Goal: Task Accomplishment & Management: Manage account settings

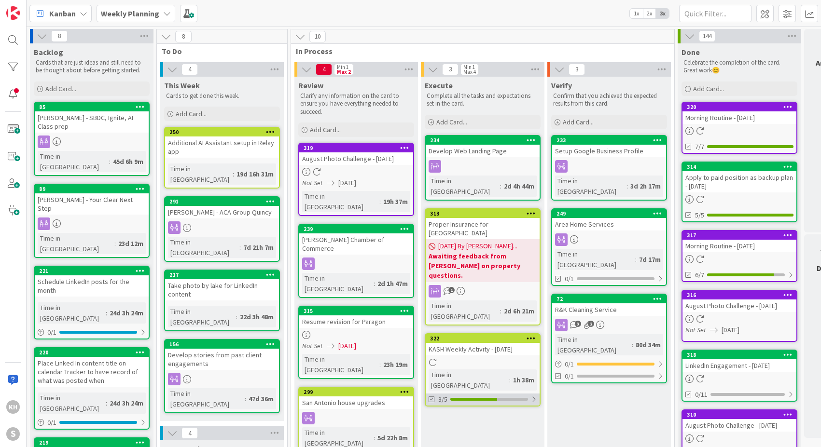
click at [533, 396] on div at bounding box center [534, 400] width 6 height 8
click at [432, 419] on icon at bounding box center [433, 423] width 8 height 8
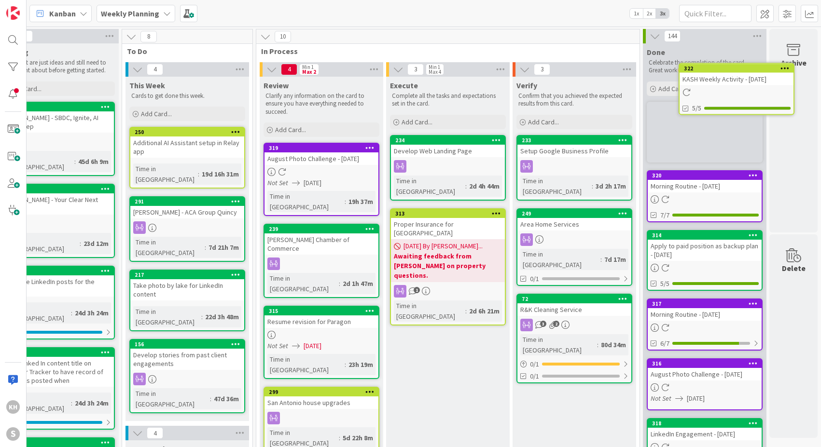
scroll to position [0, 42]
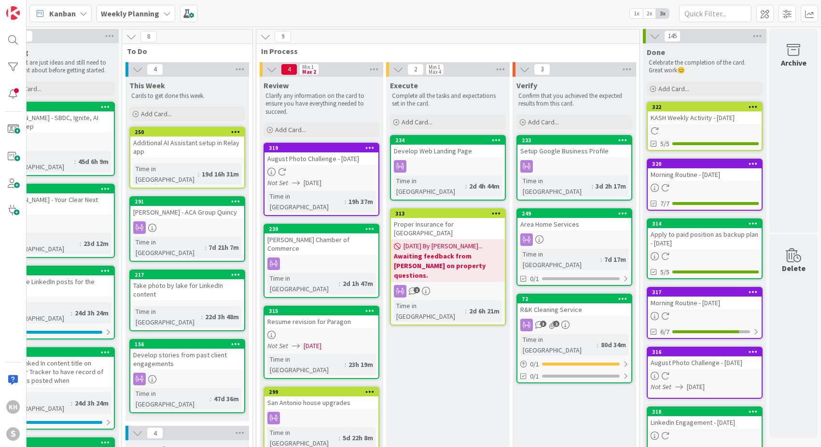
drag, startPoint x: 472, startPoint y: 299, endPoint x: 711, endPoint y: 1, distance: 381.4
click at [345, 412] on div at bounding box center [321, 418] width 114 height 13
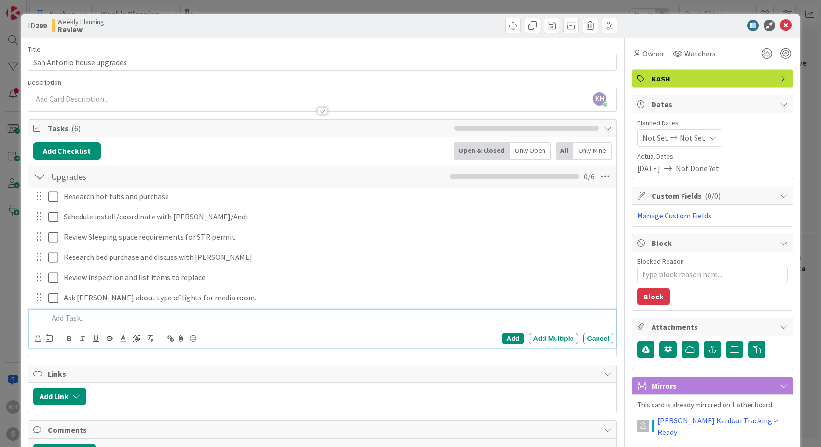
type textarea "x"
click at [74, 318] on p at bounding box center [329, 318] width 562 height 11
click at [49, 318] on p "Curtains" at bounding box center [329, 318] width 562 height 11
click at [128, 322] on p "Upgrade Curtains" at bounding box center [329, 318] width 562 height 11
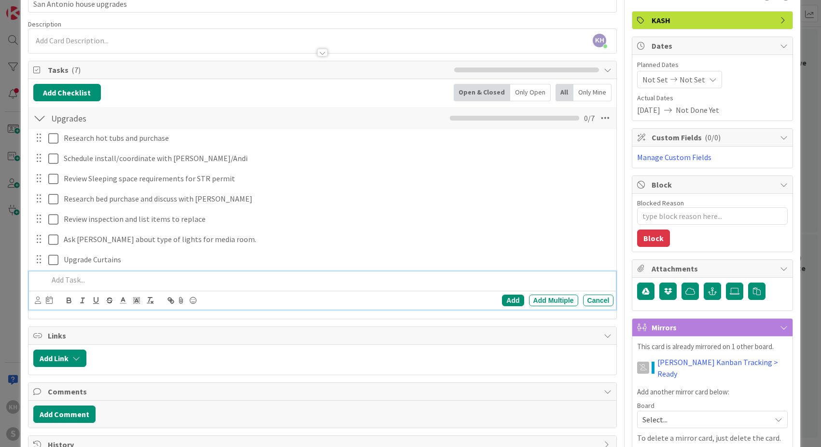
scroll to position [58, 0]
click at [79, 279] on p at bounding box center [329, 280] width 562 height 11
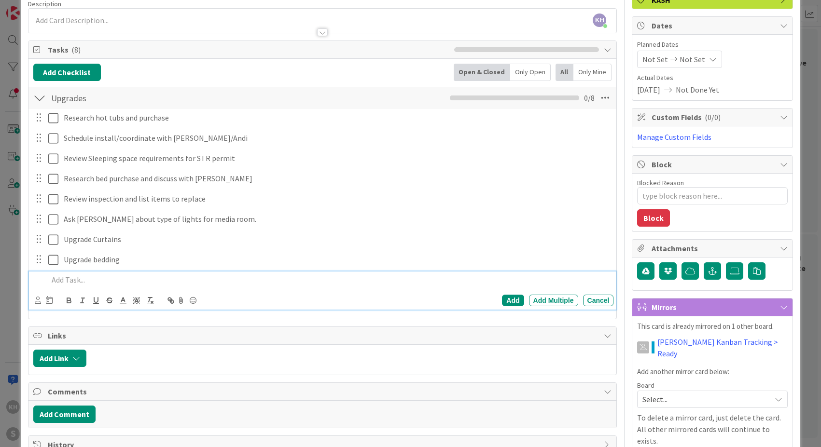
click at [110, 273] on div at bounding box center [328, 280] width 569 height 17
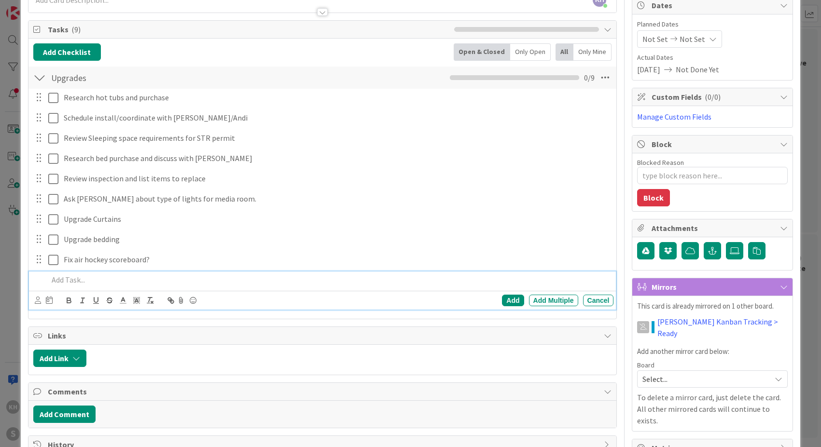
click at [57, 285] on p at bounding box center [329, 280] width 562 height 11
click at [49, 280] on p "Rug in game room stained" at bounding box center [329, 280] width 562 height 11
click at [135, 281] on p "Replace Rug in game room stained" at bounding box center [329, 280] width 562 height 11
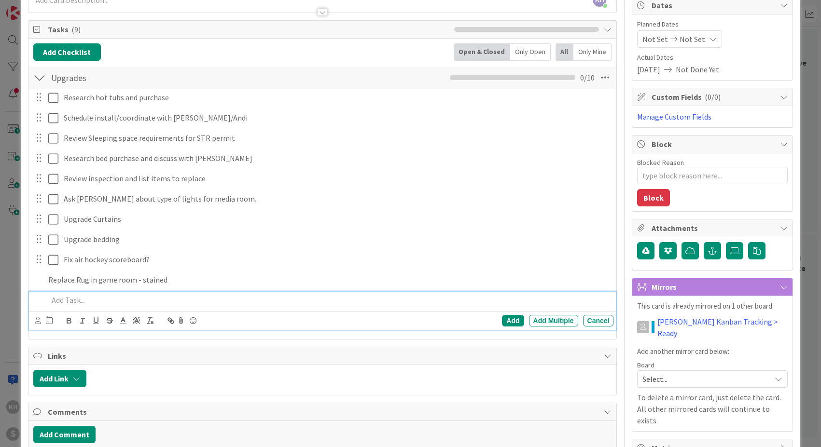
scroll to position [119, 0]
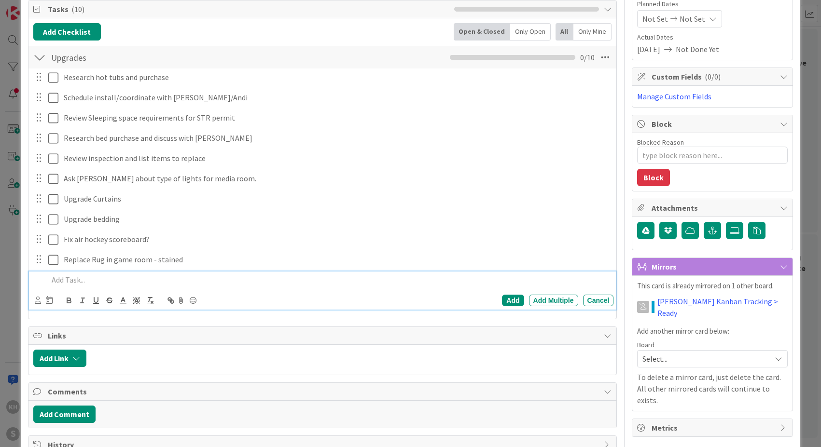
click at [70, 282] on p at bounding box center [329, 280] width 562 height 11
click at [125, 277] on p "Power adapter for" at bounding box center [329, 280] width 562 height 11
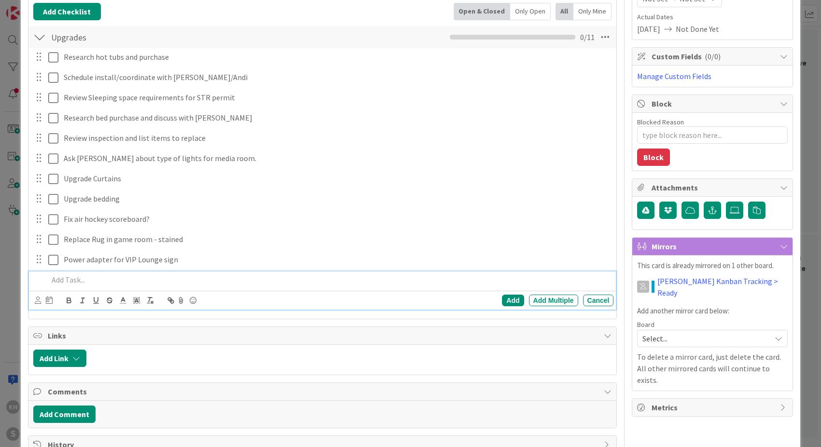
click at [69, 278] on p at bounding box center [329, 280] width 562 height 11
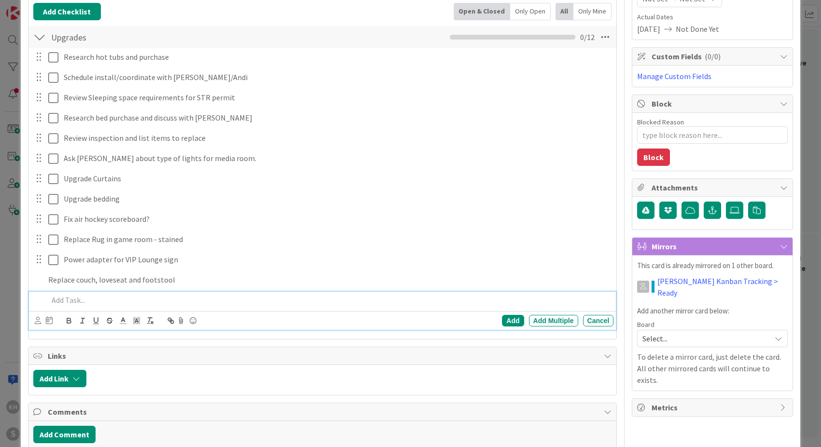
scroll to position [160, 0]
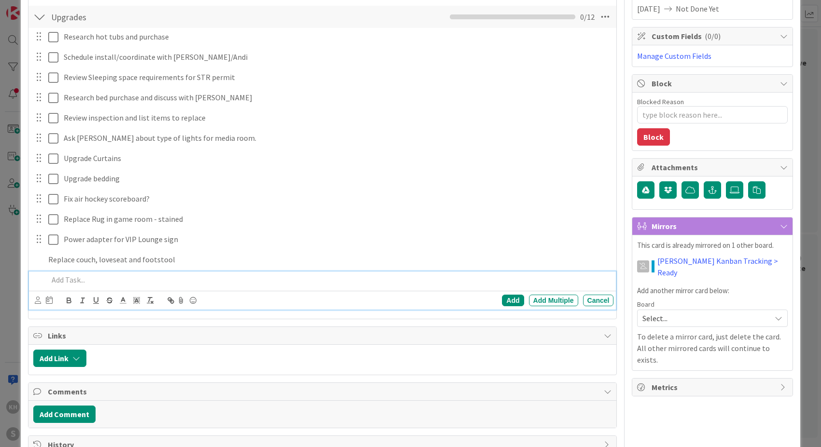
type textarea "x"
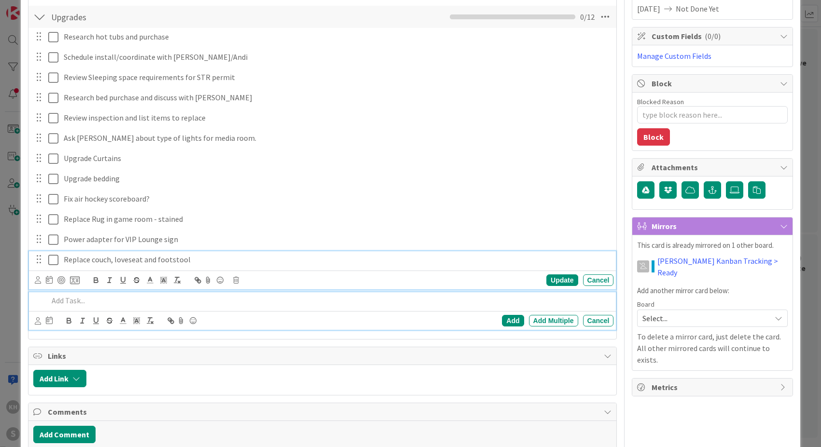
click at [192, 259] on div "Replace couch, loveseat and footstool Update Cancel" at bounding box center [322, 270] width 587 height 38
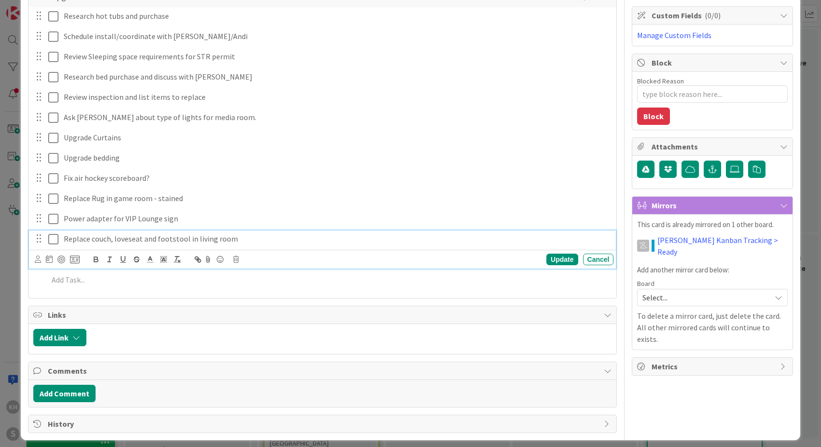
scroll to position [166, 0]
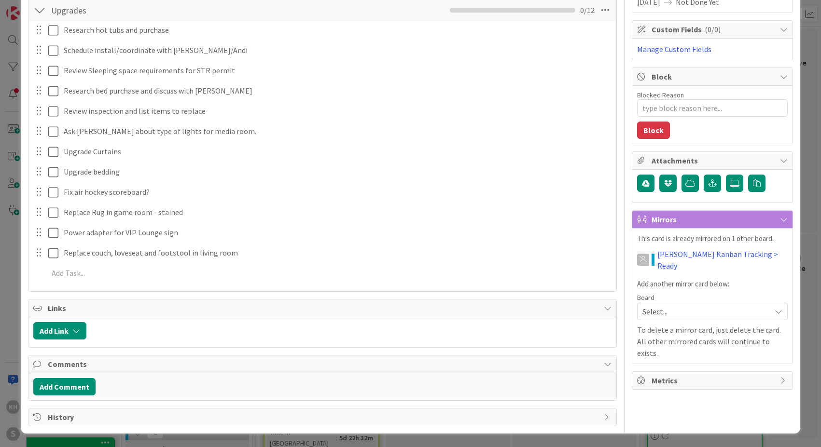
type textarea "x"
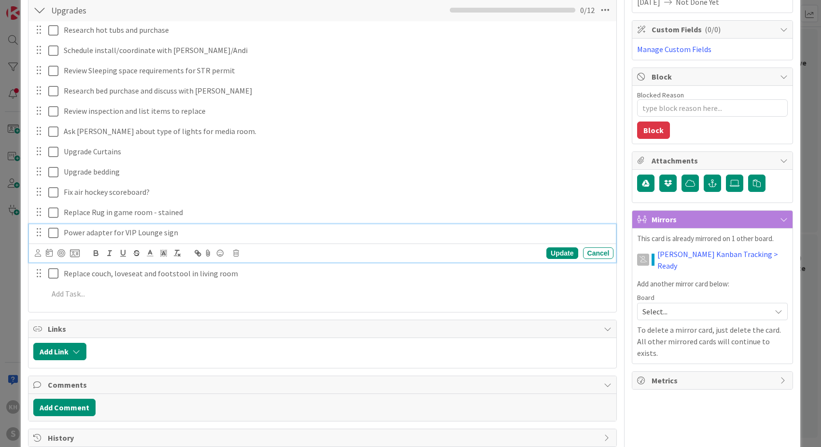
scroll to position [180, 0]
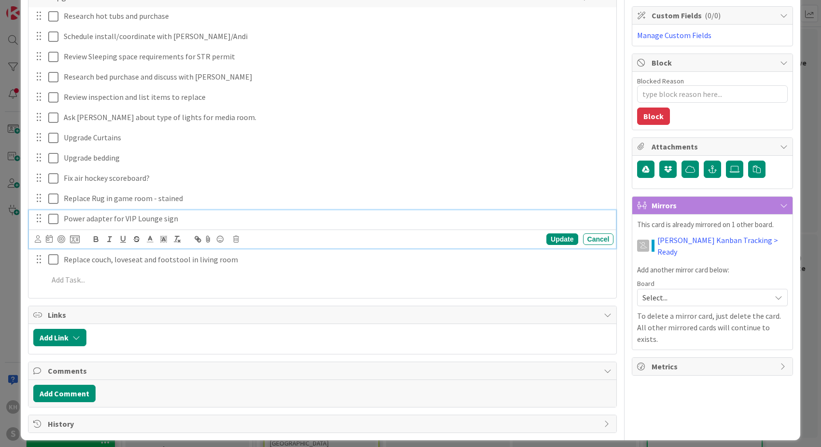
click at [66, 232] on div "Power adapter for VIP Lounge sign Update Cancel" at bounding box center [322, 229] width 587 height 38
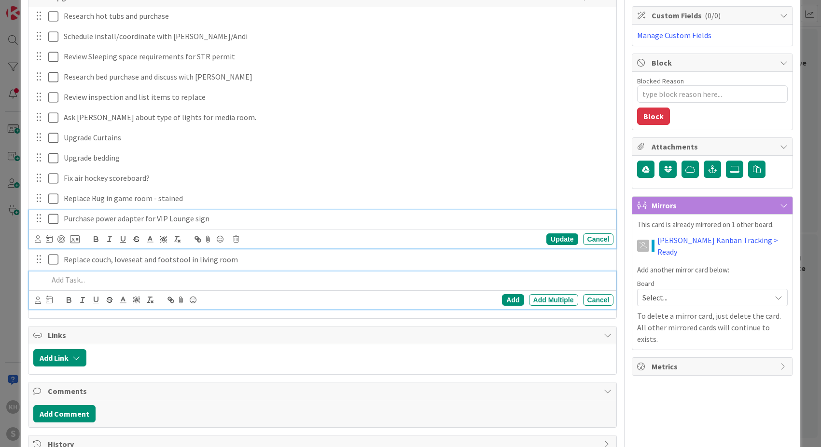
click at [59, 278] on p at bounding box center [329, 280] width 562 height 11
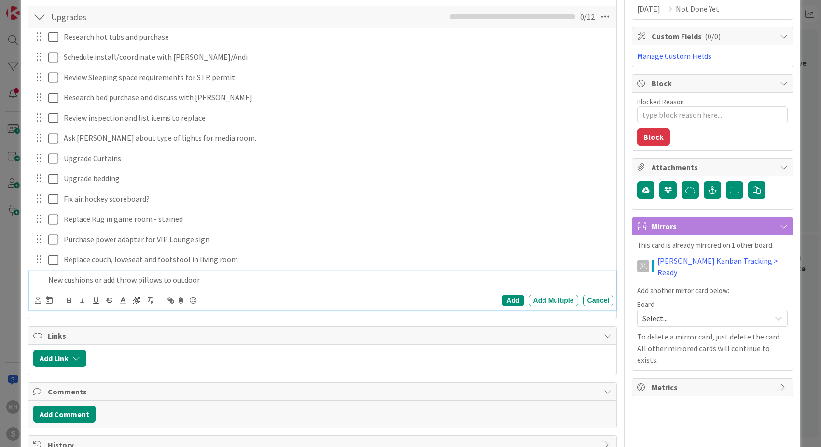
click at [250, 277] on p "New cushions or add throw pillows to outdoor" at bounding box center [329, 280] width 562 height 11
click at [509, 302] on div "Add" at bounding box center [513, 301] width 22 height 12
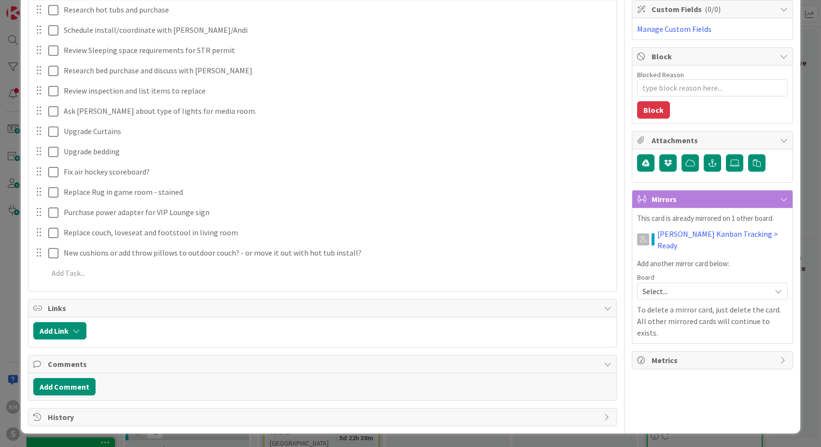
scroll to position [0, 0]
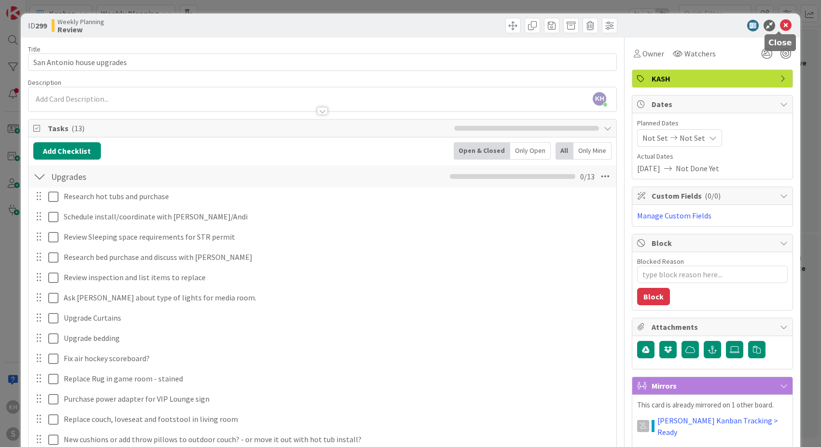
click at [780, 28] on icon at bounding box center [786, 26] width 12 height 12
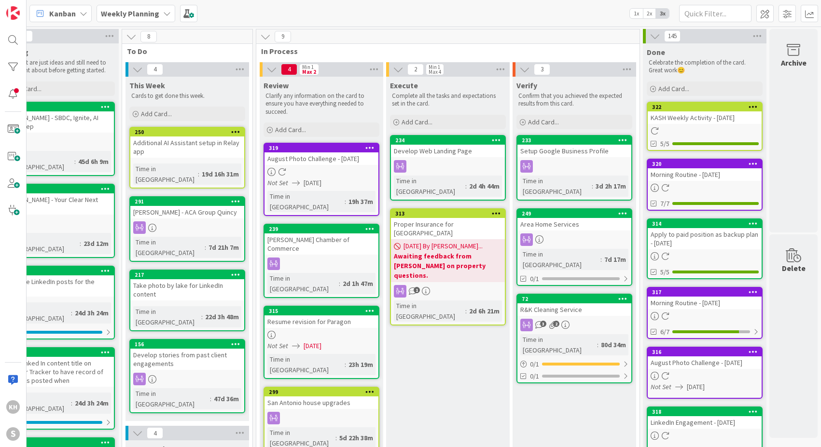
click at [451, 241] on span "[DATE] By [PERSON_NAME]..." at bounding box center [442, 246] width 79 height 10
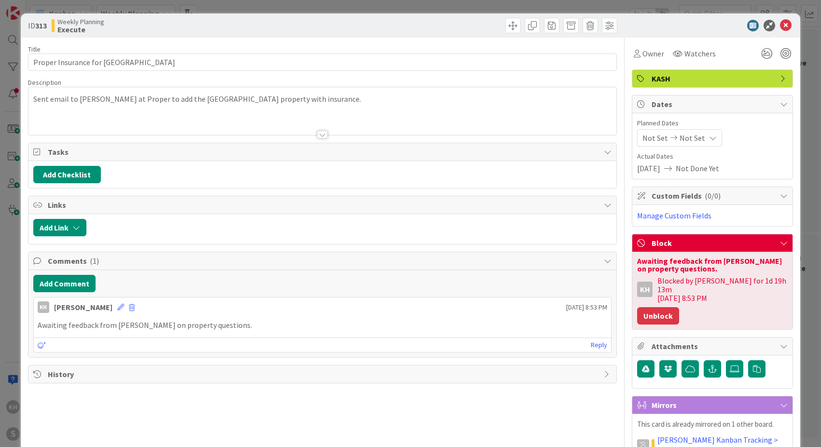
click at [663, 307] on button "Unblock" at bounding box center [658, 315] width 42 height 17
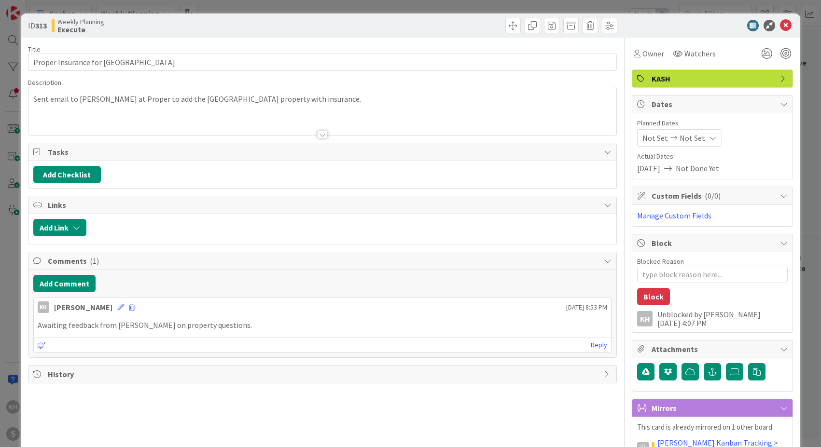
type textarea "x"
click at [55, 286] on button "Add Comment" at bounding box center [64, 283] width 62 height 17
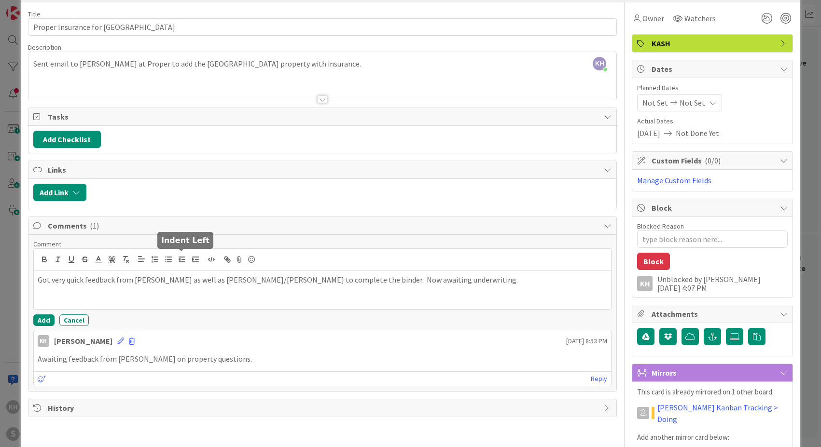
scroll to position [37, 0]
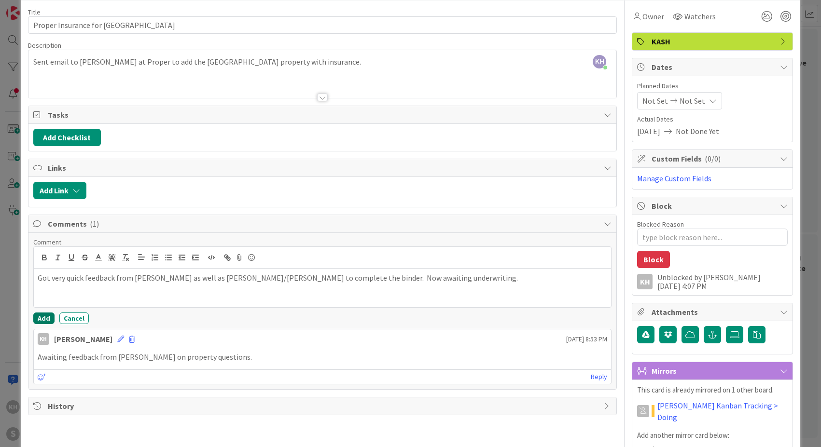
click at [41, 319] on button "Add" at bounding box center [43, 319] width 21 height 12
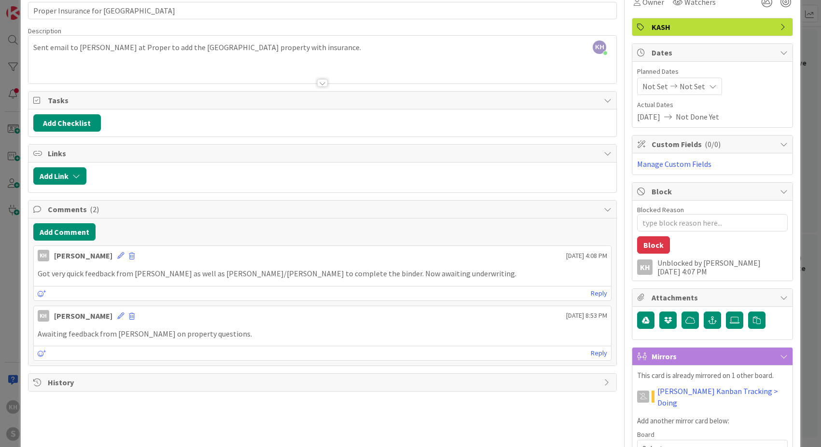
scroll to position [0, 0]
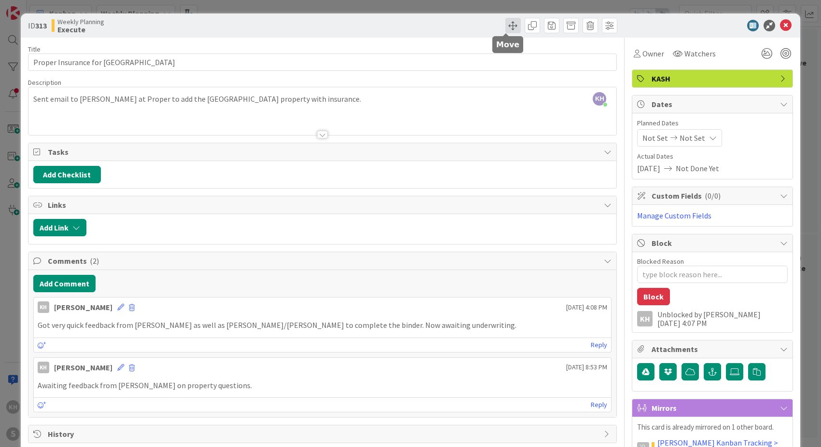
click at [506, 26] on span at bounding box center [512, 25] width 15 height 15
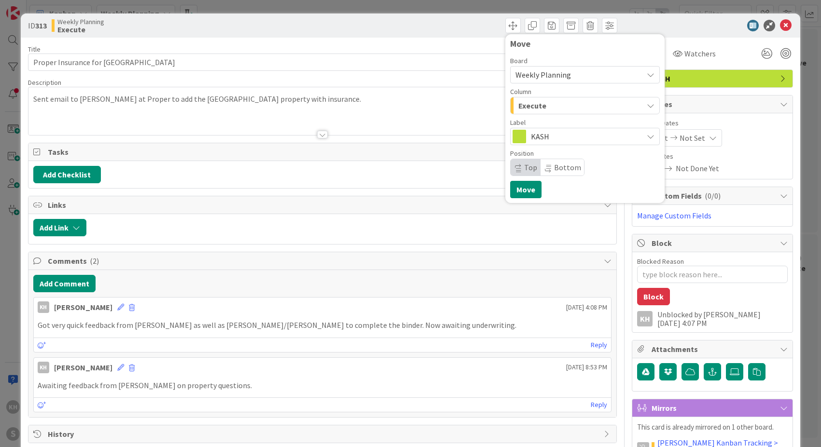
click at [648, 101] on button "Execute" at bounding box center [585, 105] width 150 height 17
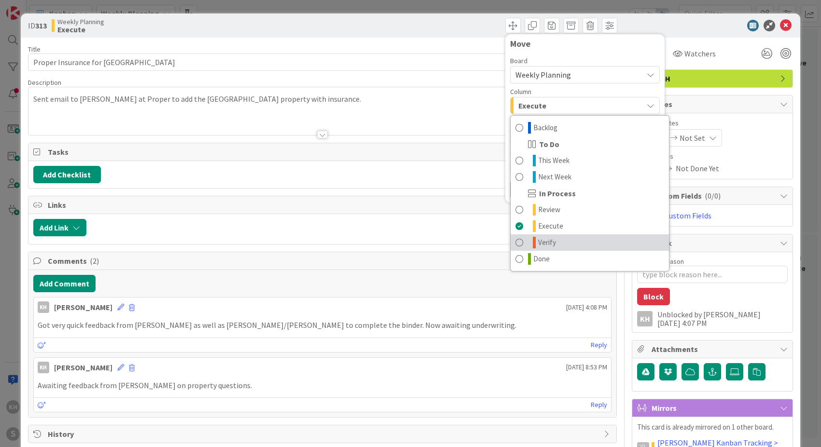
click at [538, 242] on span "Verify" at bounding box center [547, 243] width 18 height 12
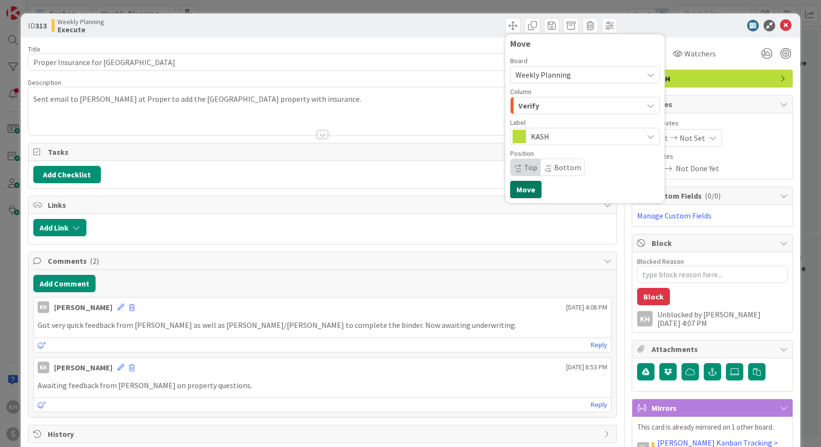
click at [523, 189] on button "Move" at bounding box center [525, 189] width 31 height 17
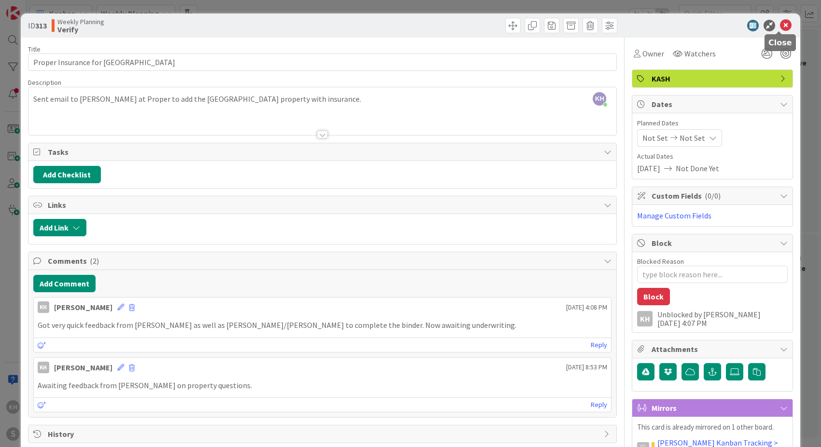
click at [780, 28] on icon at bounding box center [786, 26] width 12 height 12
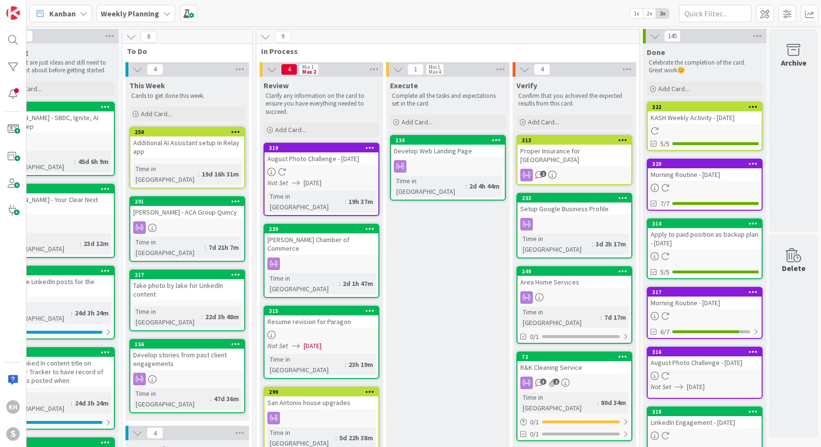
click at [164, 13] on icon at bounding box center [167, 14] width 8 height 8
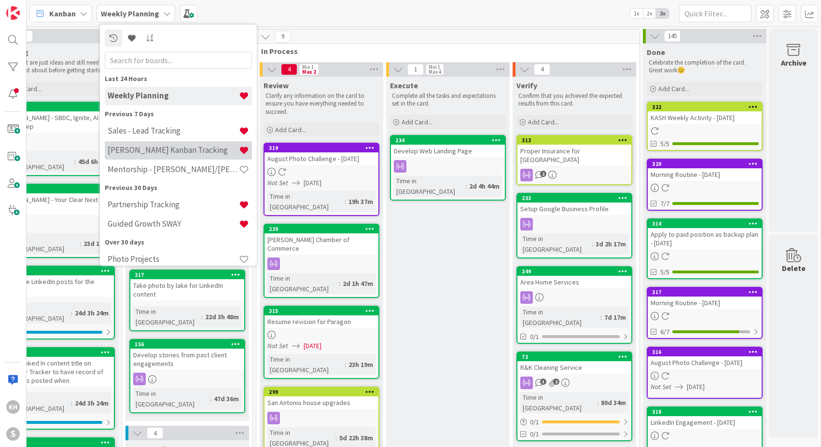
click at [157, 153] on h4 "[PERSON_NAME] Kanban Tracking" at bounding box center [173, 150] width 131 height 10
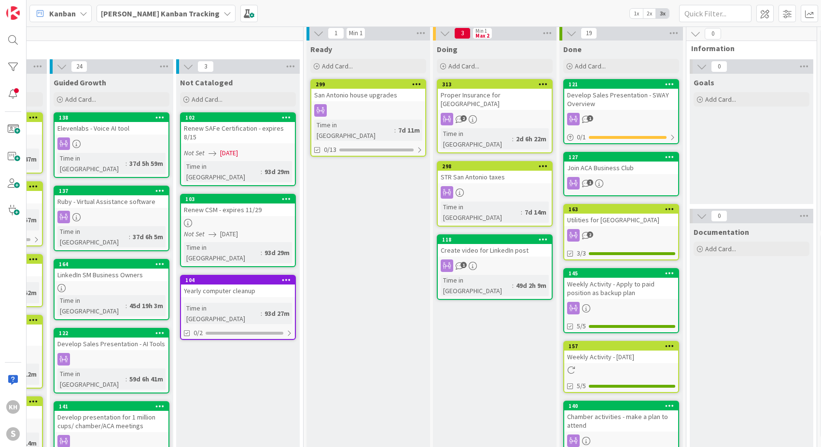
scroll to position [0, 363]
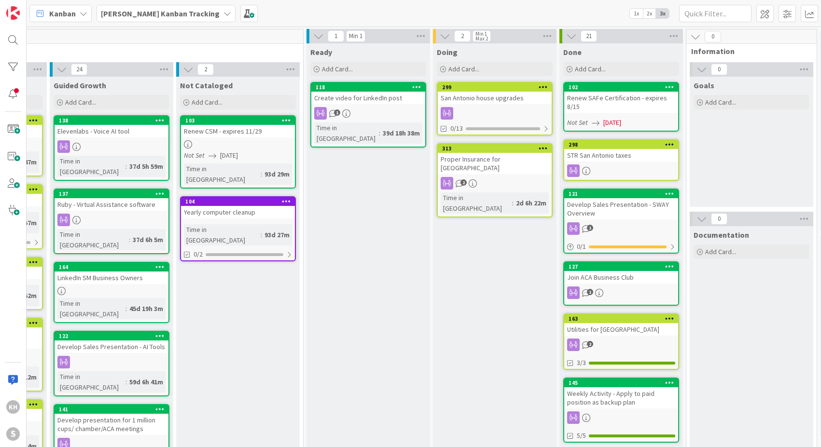
click at [621, 122] on span "[DATE]" at bounding box center [612, 123] width 18 height 10
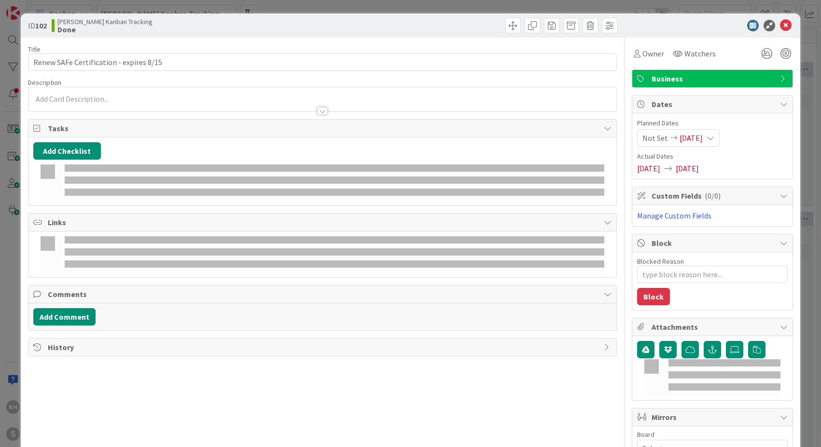
type textarea "x"
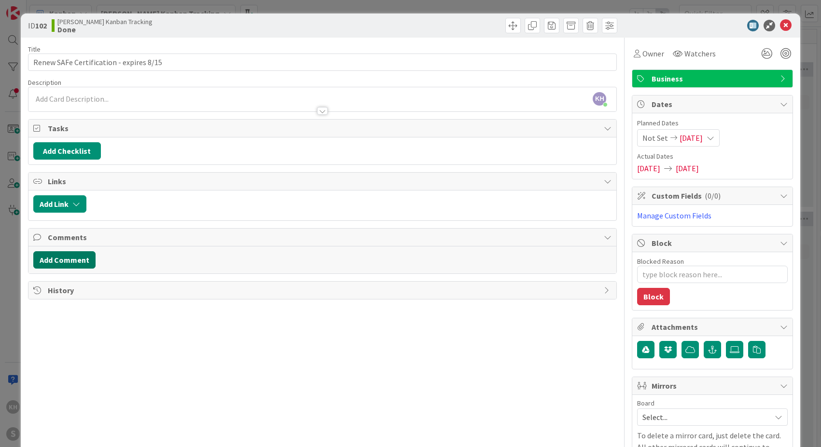
click at [69, 263] on button "Add Comment" at bounding box center [64, 259] width 62 height 17
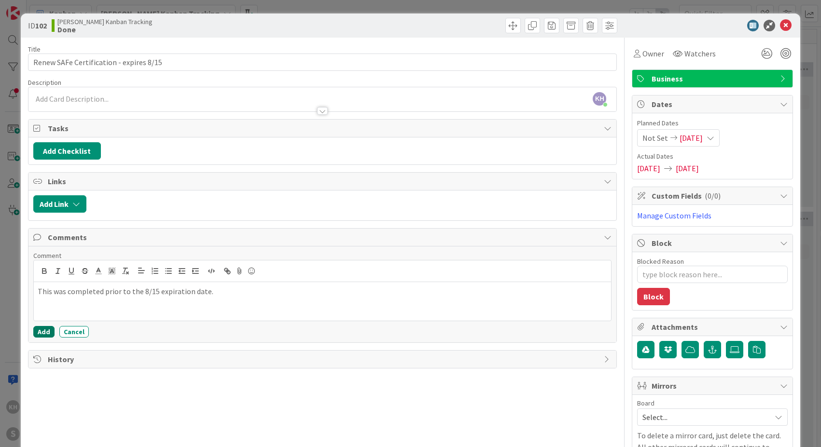
click at [47, 333] on button "Add" at bounding box center [43, 332] width 21 height 12
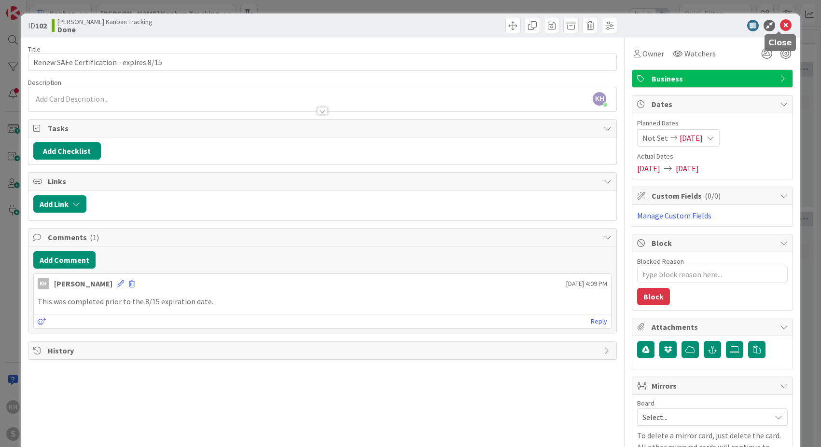
click at [781, 29] on icon at bounding box center [786, 26] width 12 height 12
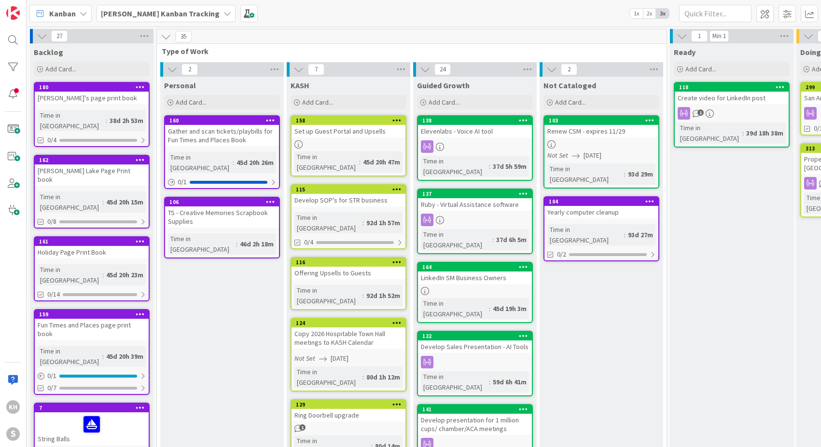
click at [223, 14] on icon at bounding box center [227, 14] width 8 height 8
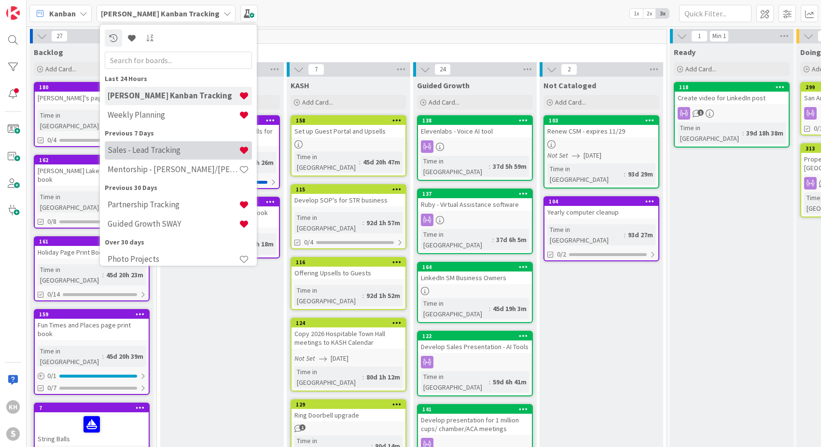
click at [140, 152] on h4 "Sales - Lead Tracking" at bounding box center [173, 150] width 131 height 10
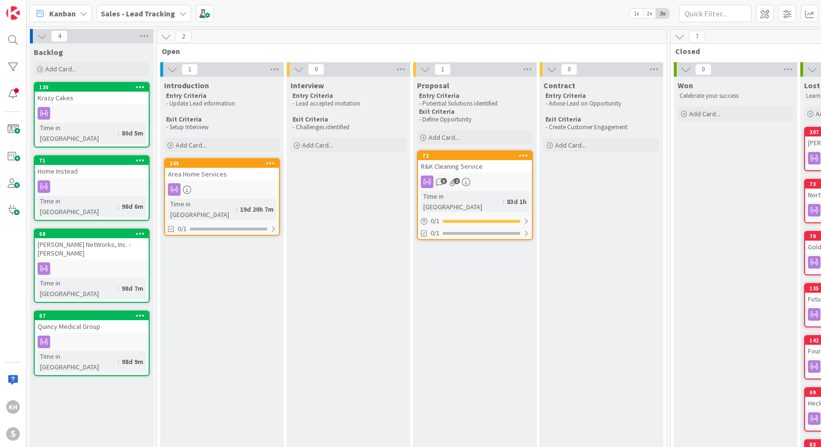
click at [179, 11] on icon at bounding box center [183, 14] width 8 height 8
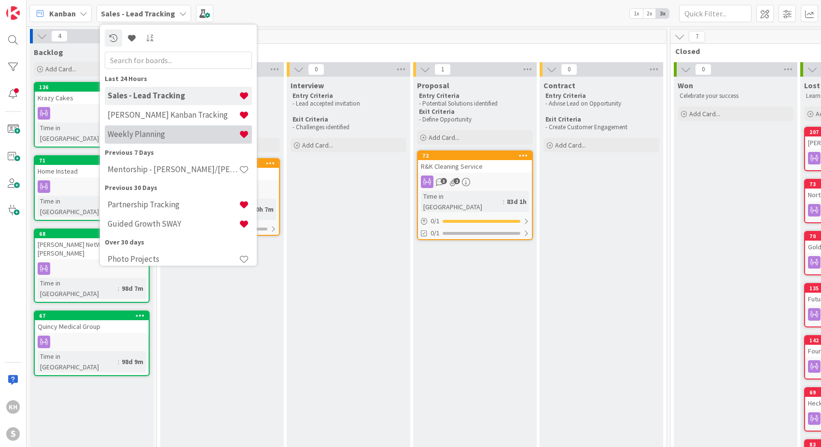
click at [147, 134] on h4 "Weekly Planning" at bounding box center [173, 134] width 131 height 10
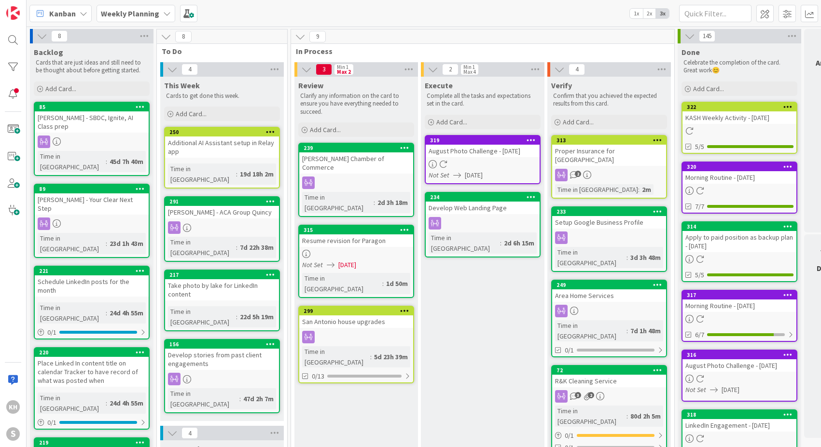
click at [356, 260] on span "[DATE]" at bounding box center [347, 265] width 18 height 10
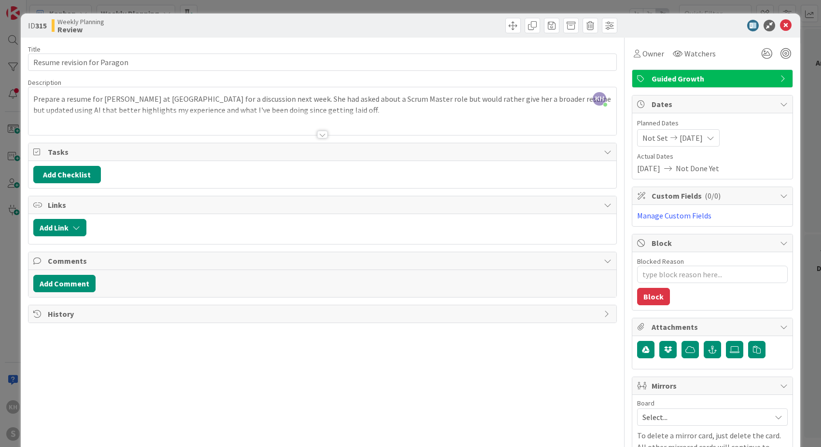
click at [710, 137] on div "Not Set [DATE]" at bounding box center [678, 137] width 83 height 17
type textarea "x"
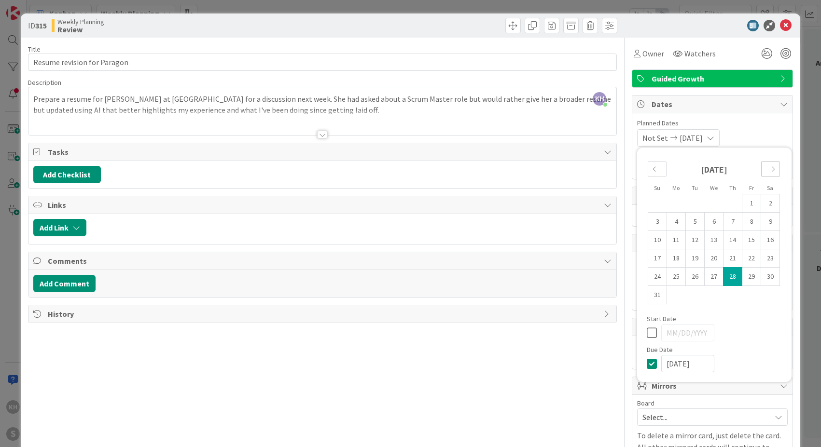
click at [766, 172] on icon "Move forward to switch to the next month." at bounding box center [770, 169] width 9 height 9
click at [674, 205] on td "1" at bounding box center [676, 203] width 19 height 18
type input "[DATE]"
type textarea "x"
click at [647, 344] on icon at bounding box center [654, 346] width 14 height 12
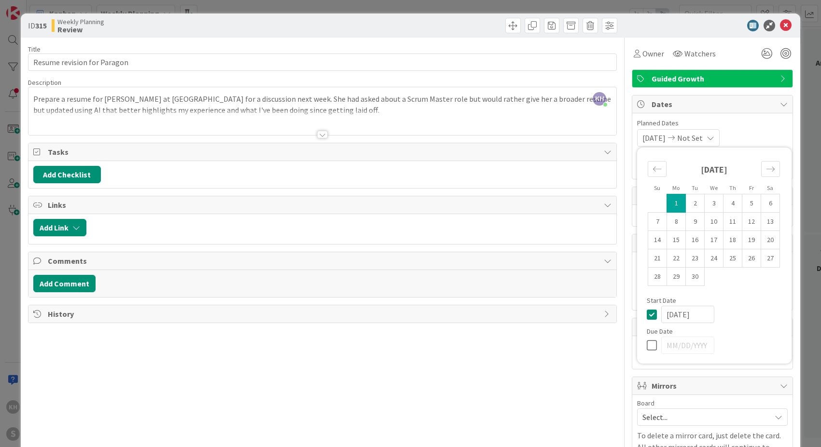
type input "[DATE]"
type textarea "x"
click at [650, 313] on icon at bounding box center [654, 315] width 14 height 12
type textarea "x"
click at [673, 205] on td "1" at bounding box center [676, 203] width 19 height 18
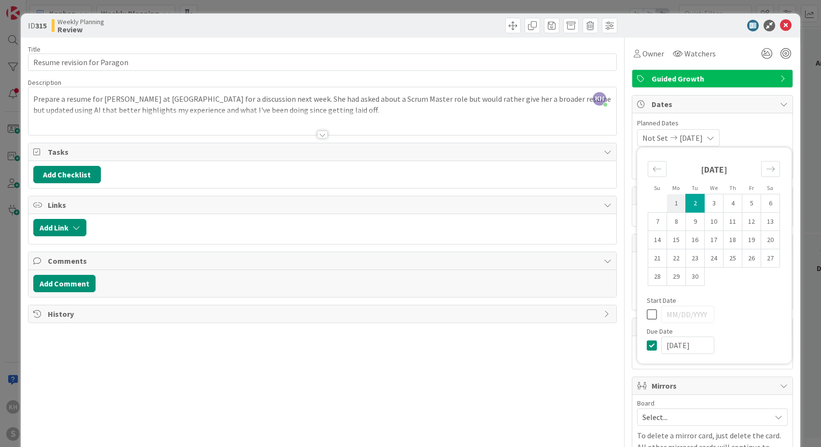
type input "[DATE]"
type textarea "x"
click at [771, 128] on div "Planned Dates Not Set [DATE] Su Mo Tu We Th Fr Sa [DATE] 1 2 3 4 5 6 7 8 9 10 1…" at bounding box center [712, 132] width 151 height 28
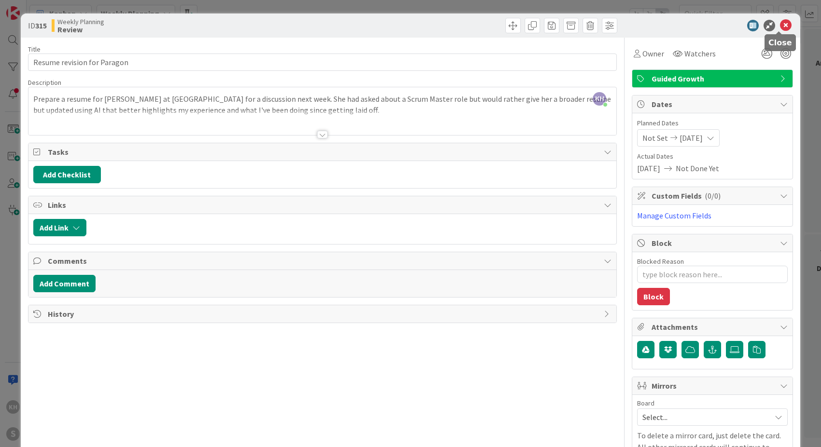
click at [780, 27] on icon at bounding box center [786, 26] width 12 height 12
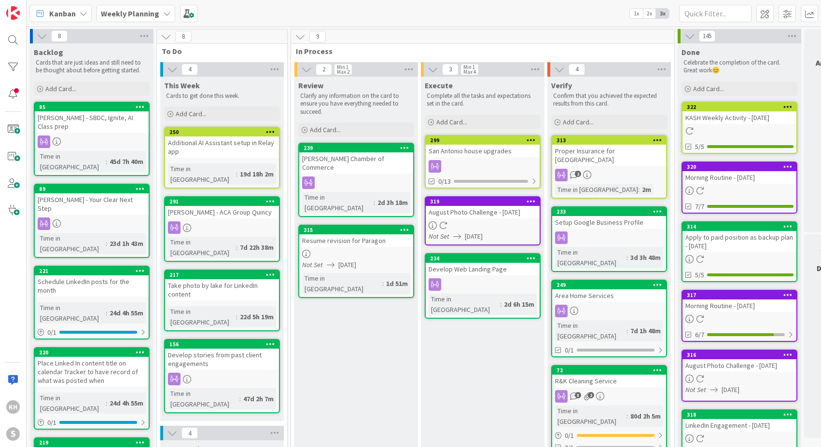
drag, startPoint x: 346, startPoint y: 288, endPoint x: 535, endPoint y: 6, distance: 339.7
